Goal: Task Accomplishment & Management: Manage account settings

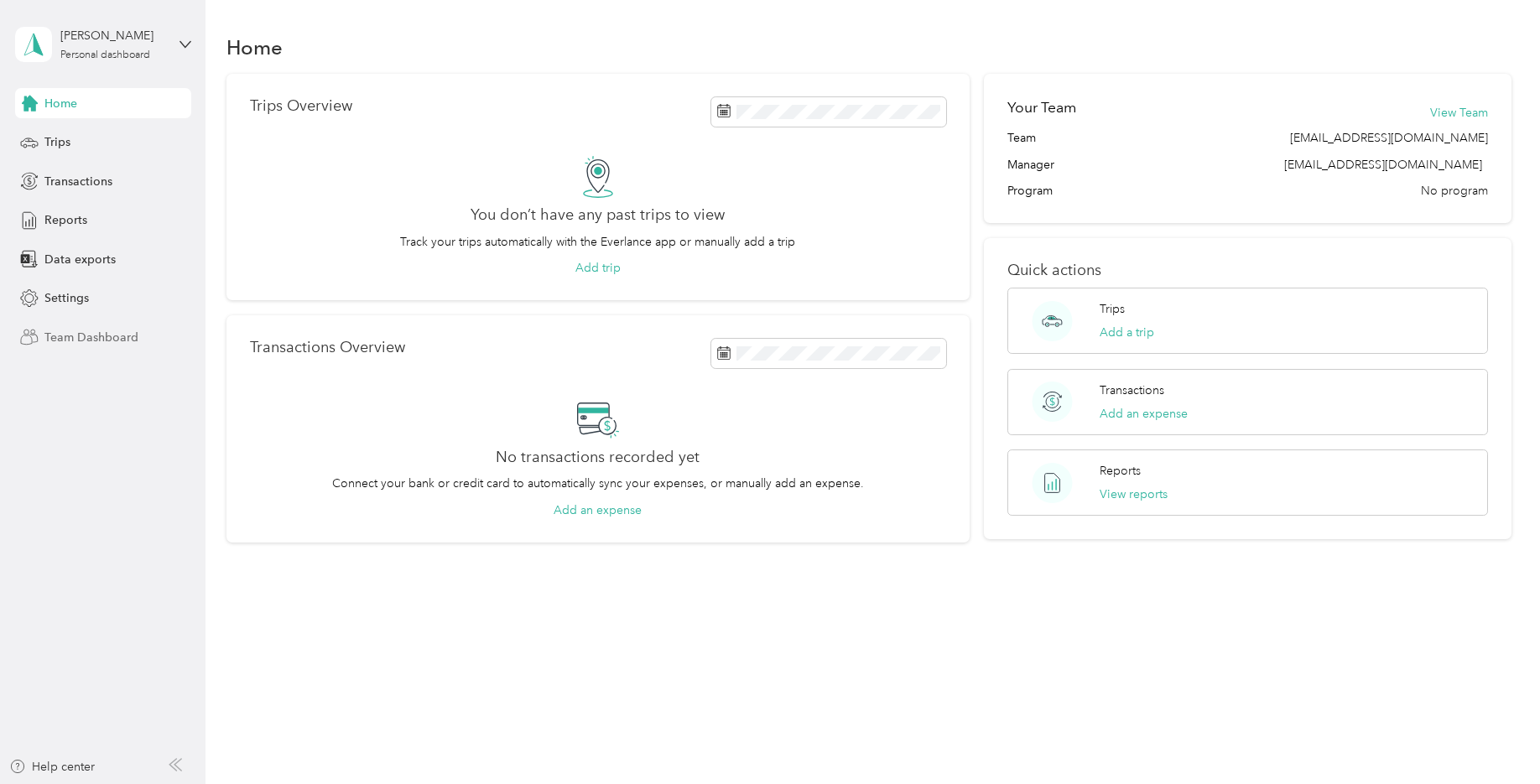
click at [71, 336] on span "Team Dashboard" at bounding box center [91, 337] width 94 height 18
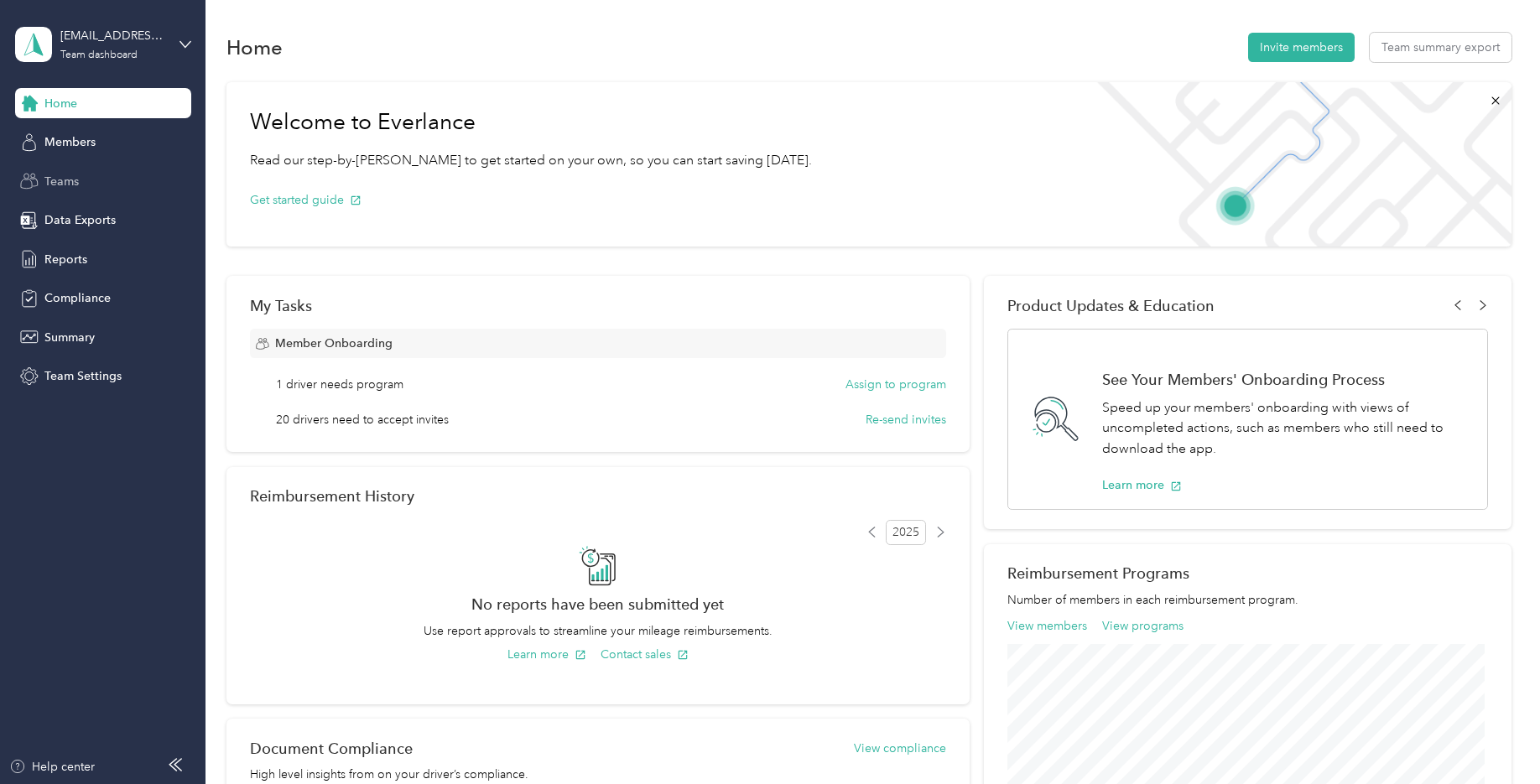
click at [64, 181] on span "Teams" at bounding box center [62, 181] width 34 height 18
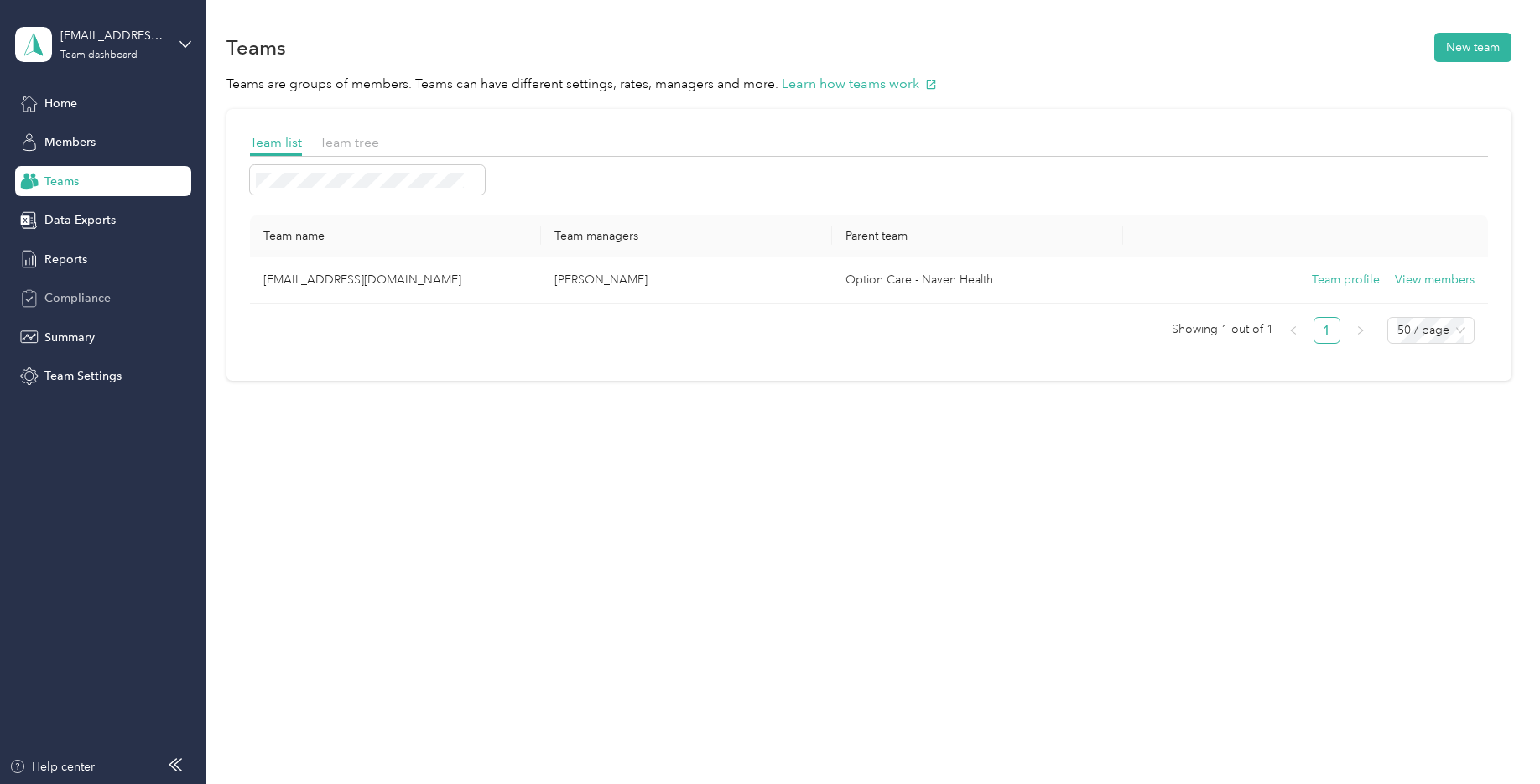
click at [73, 293] on span "Compliance" at bounding box center [78, 298] width 66 height 18
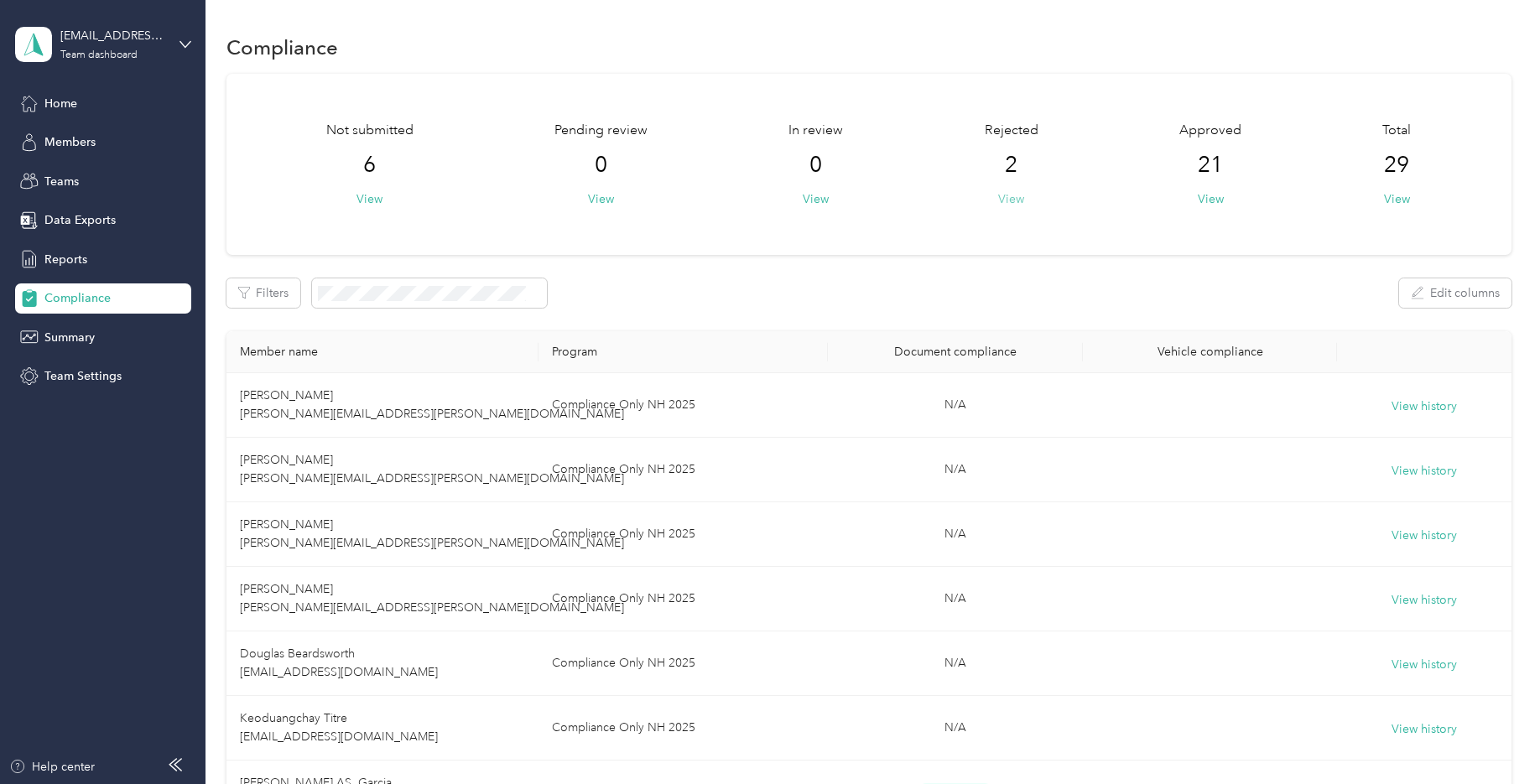
click at [1005, 198] on button "View" at bounding box center [1011, 199] width 26 height 18
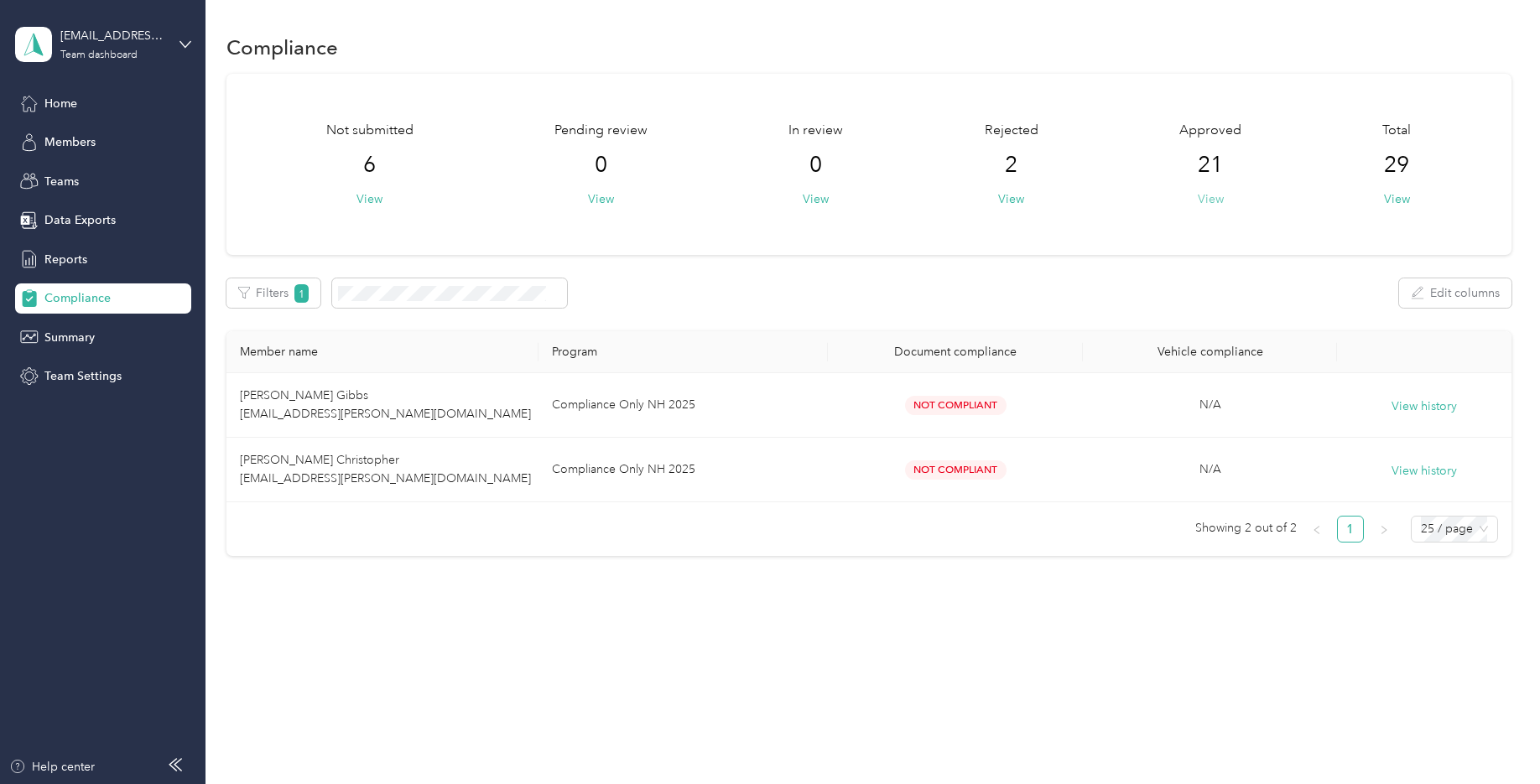
click at [1208, 198] on button "View" at bounding box center [1210, 199] width 26 height 18
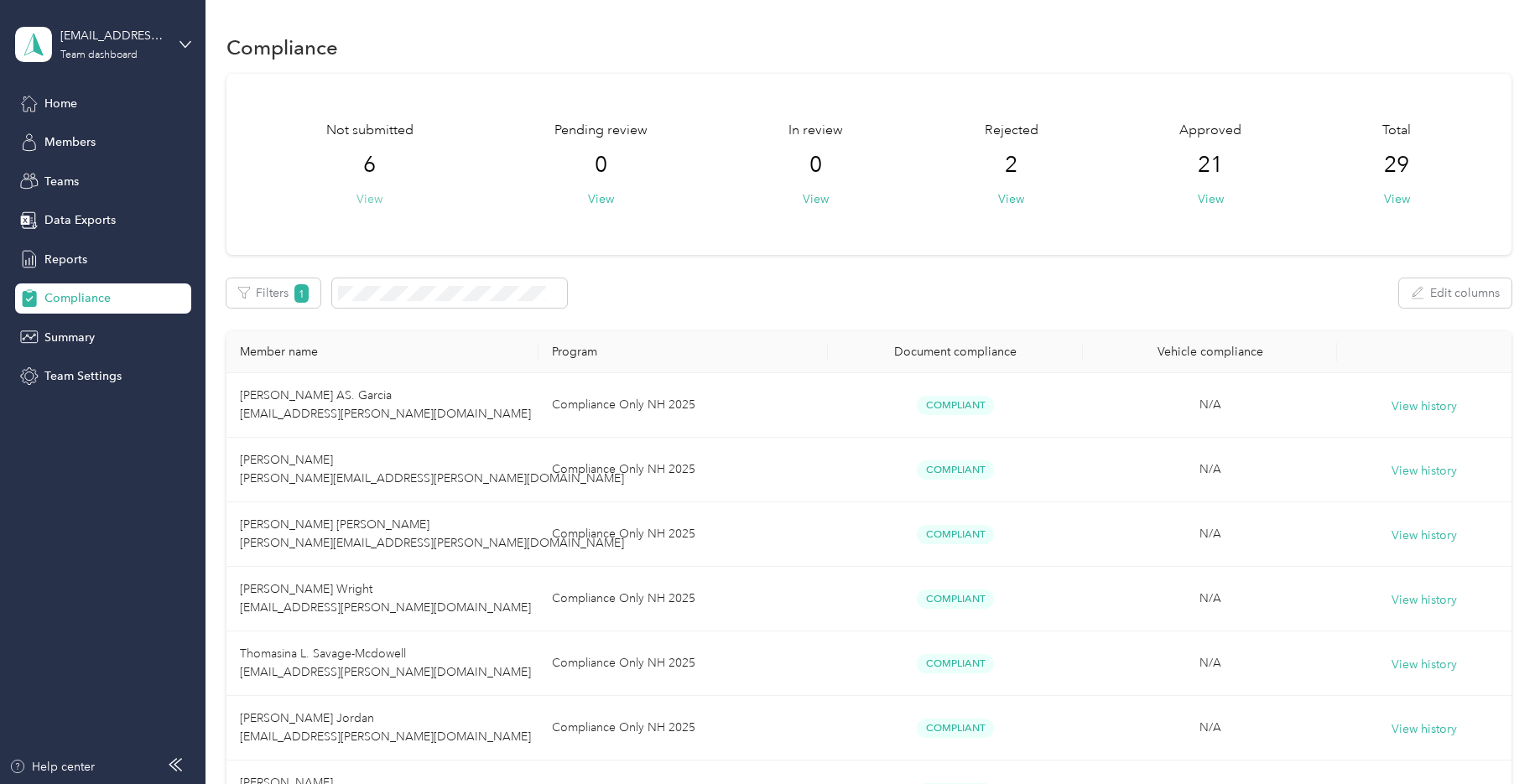
click at [368, 205] on button "View" at bounding box center [369, 199] width 26 height 18
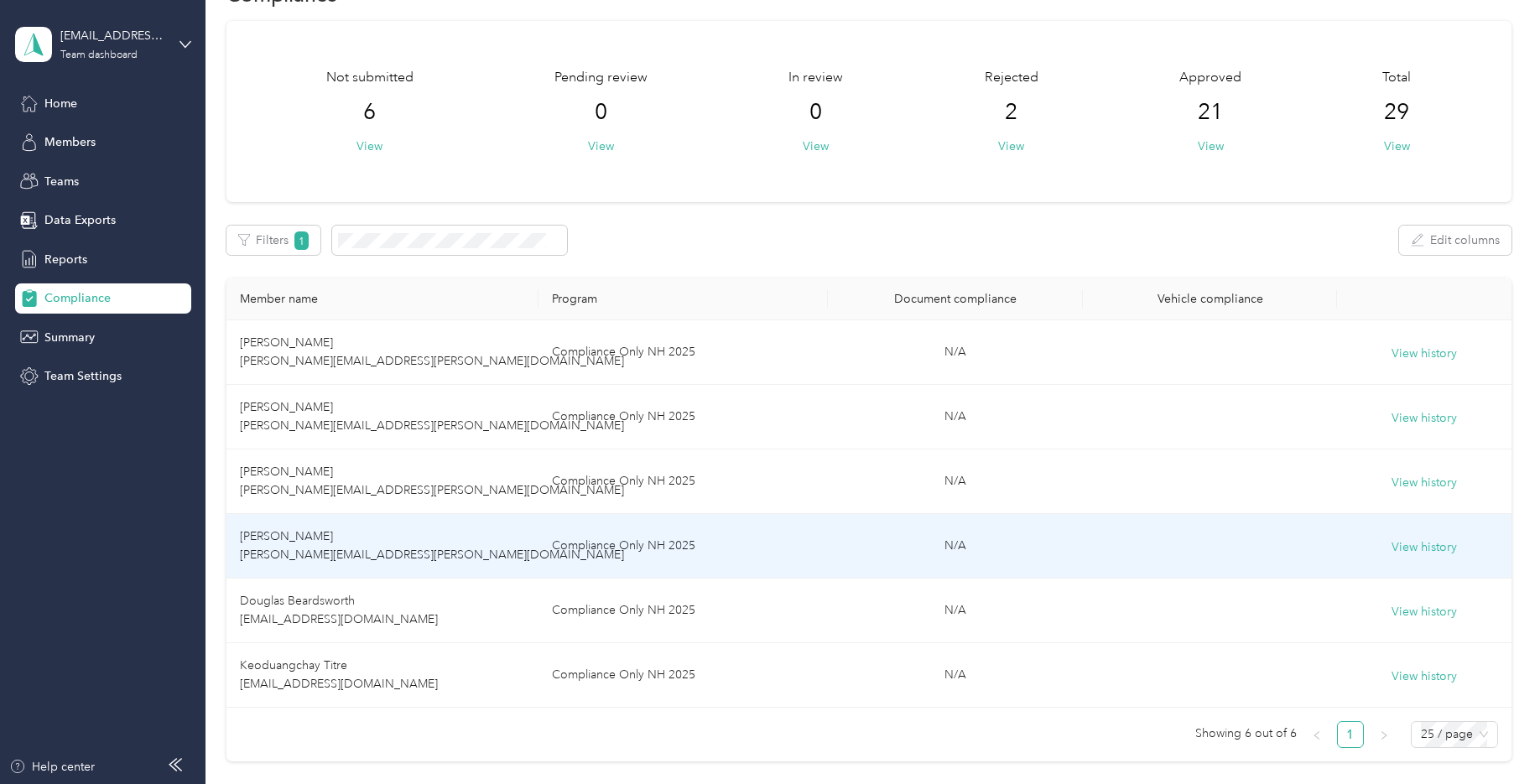
scroll to position [83, 0]
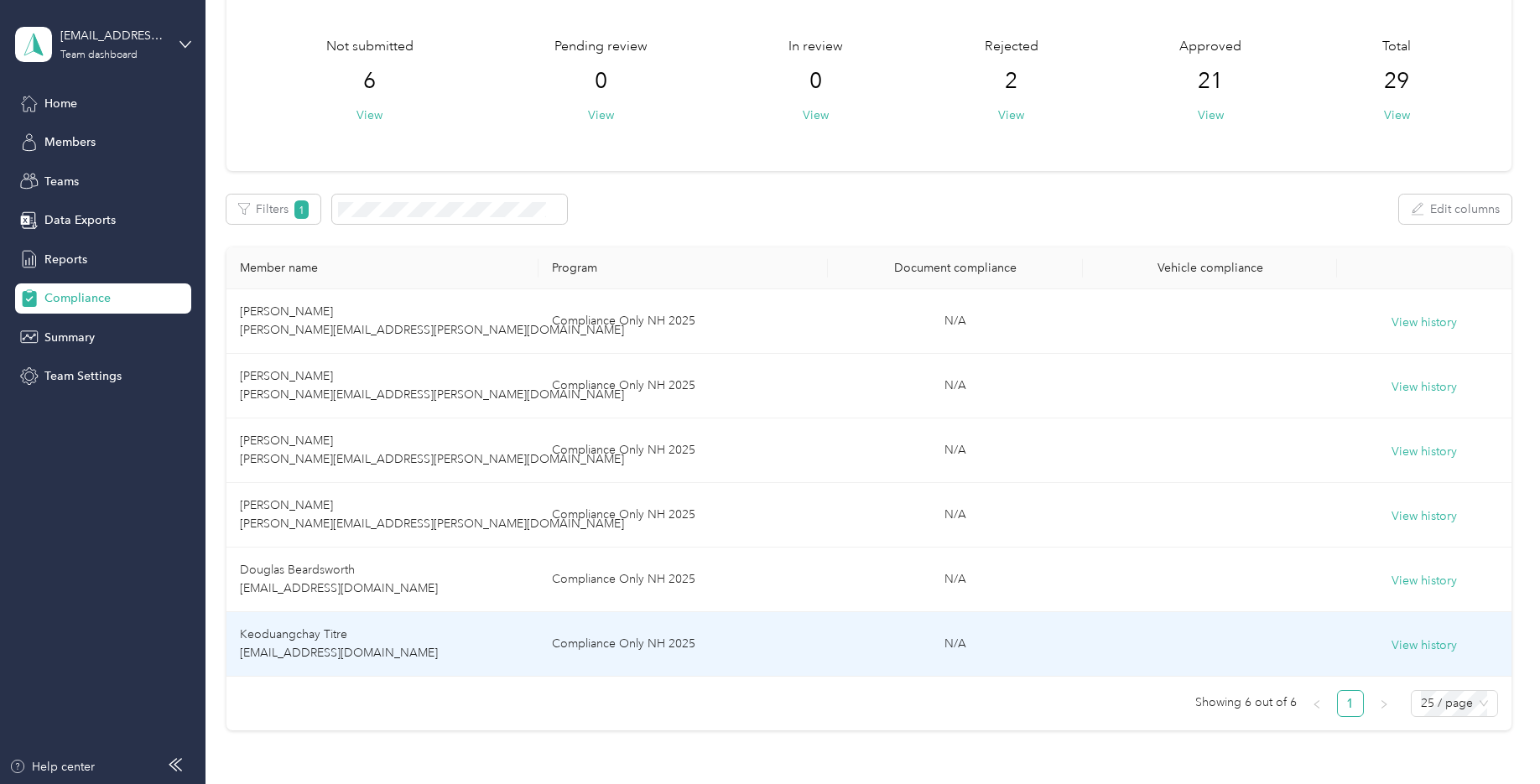
click at [1531, 284] on html "[EMAIL_ADDRESS][DOMAIN_NAME] Team dashboard Home Members Teams Data Exports Rep…" at bounding box center [765, 392] width 1531 height 784
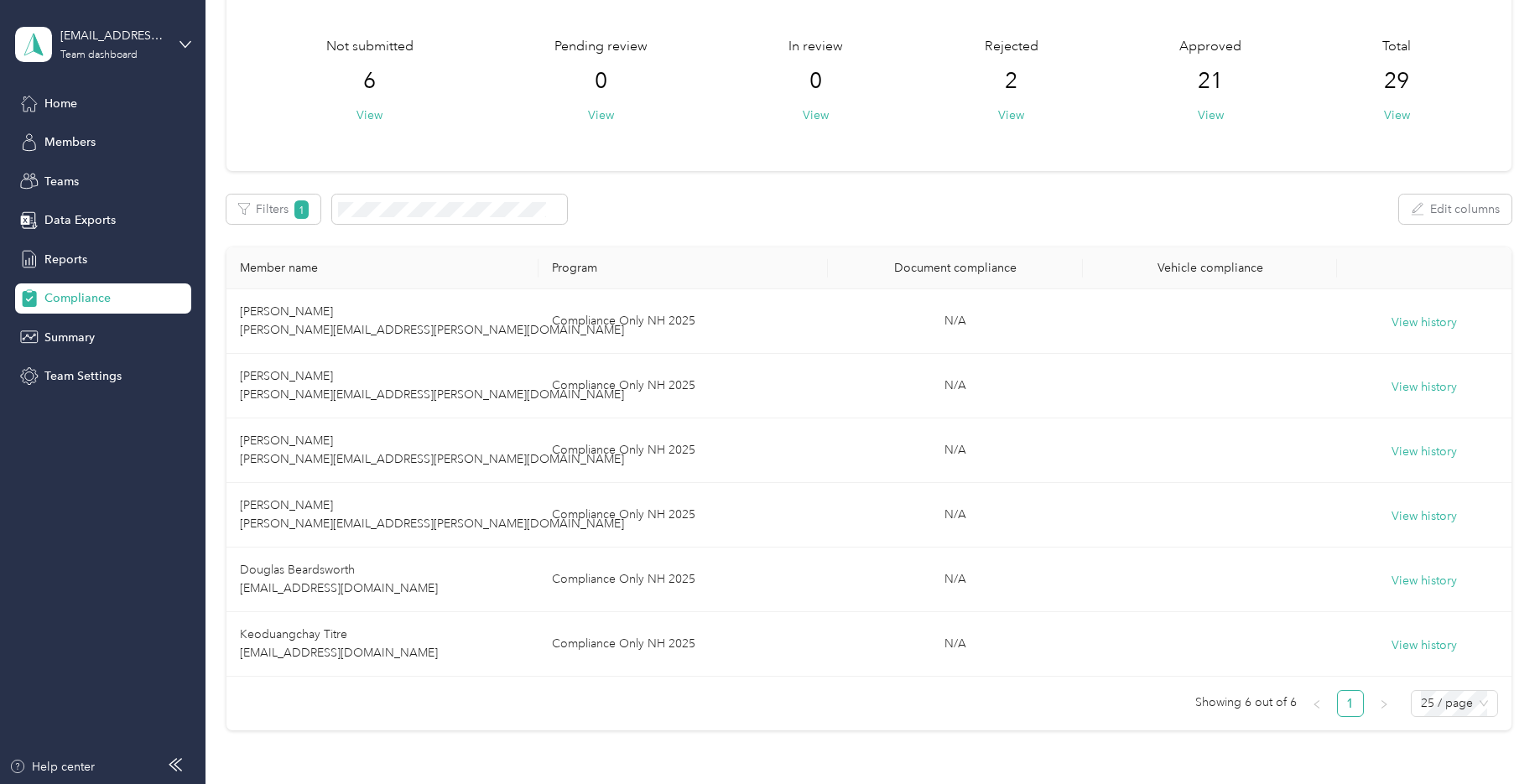
click at [258, 86] on div "Not submitted 6 View Pending review 0 View In review 0 View Rejected 2 View App…" at bounding box center [869, 81] width 1226 height 87
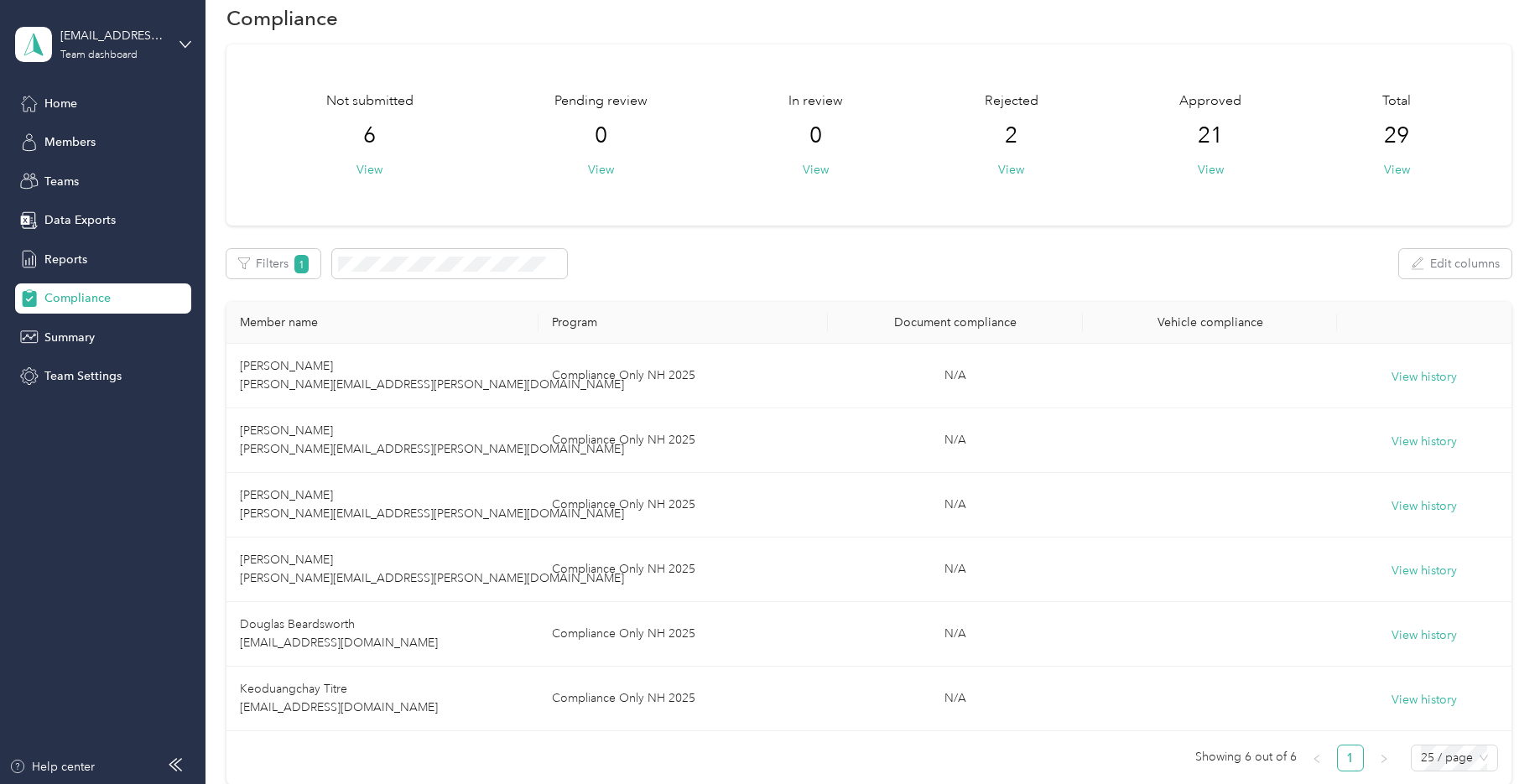
scroll to position [0, 0]
